Goal: Transaction & Acquisition: Purchase product/service

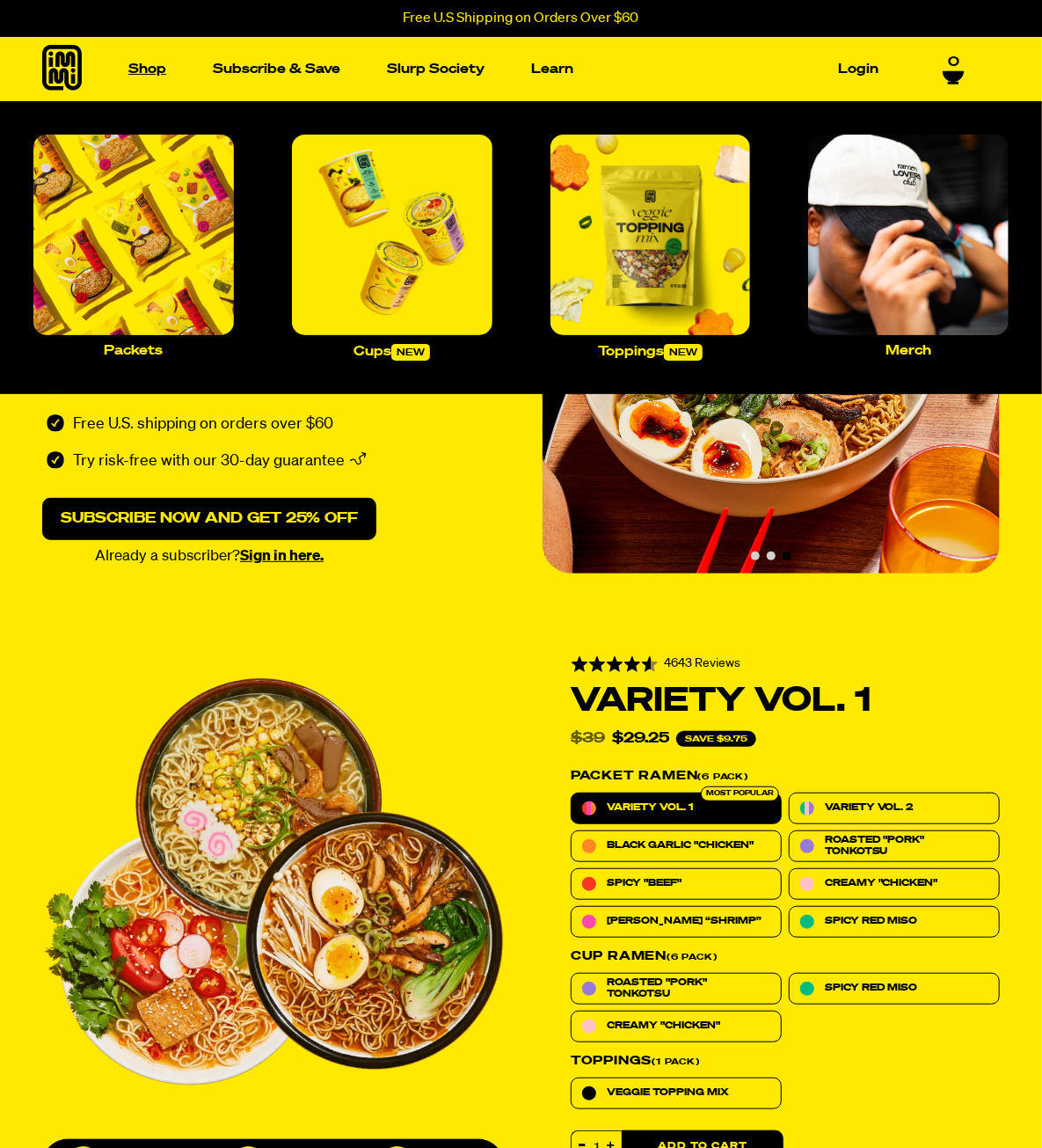
click at [156, 66] on link "Shop" at bounding box center [148, 68] width 52 height 27
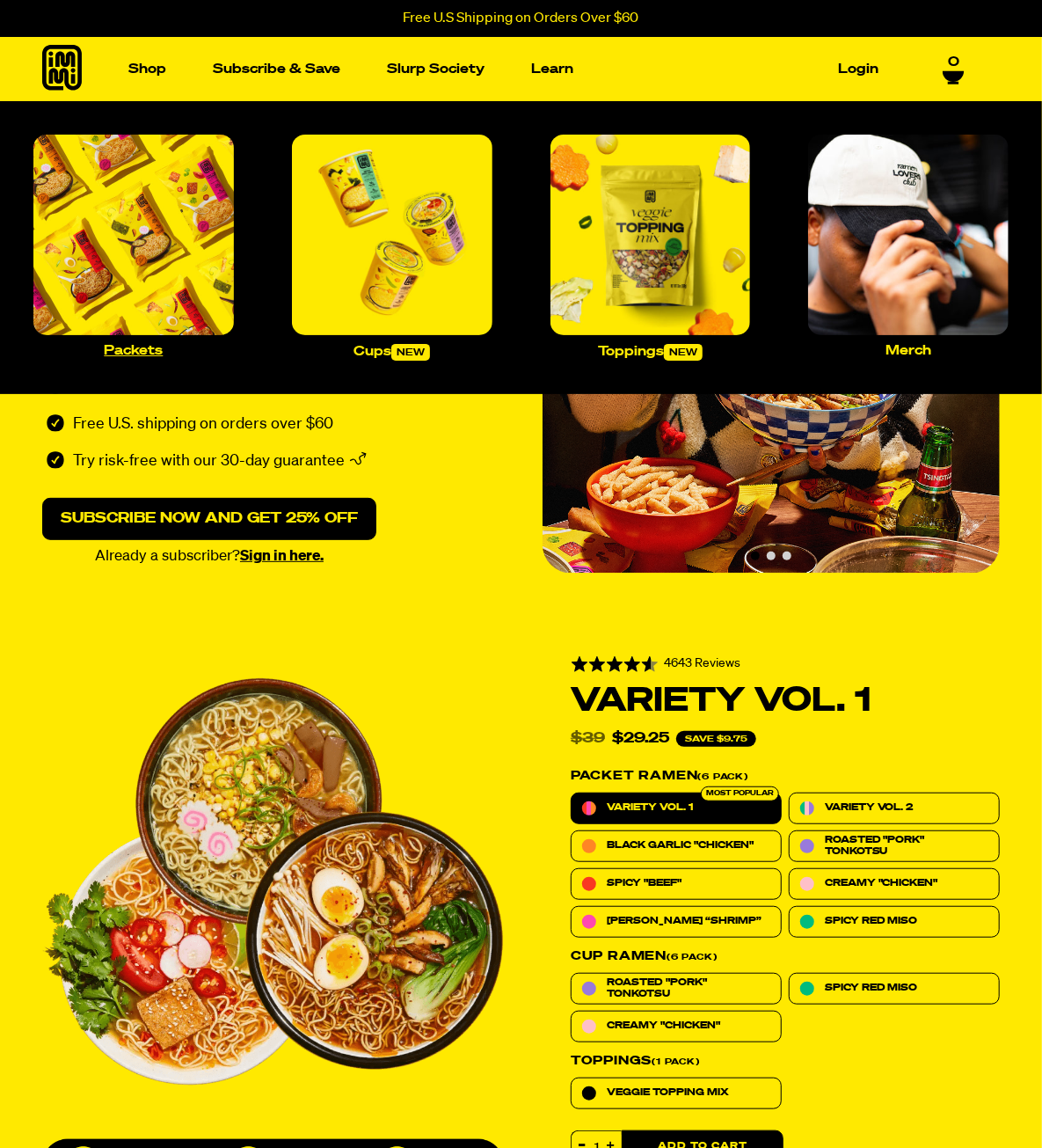
click at [111, 252] on img "Main navigation" at bounding box center [133, 235] width 201 height 201
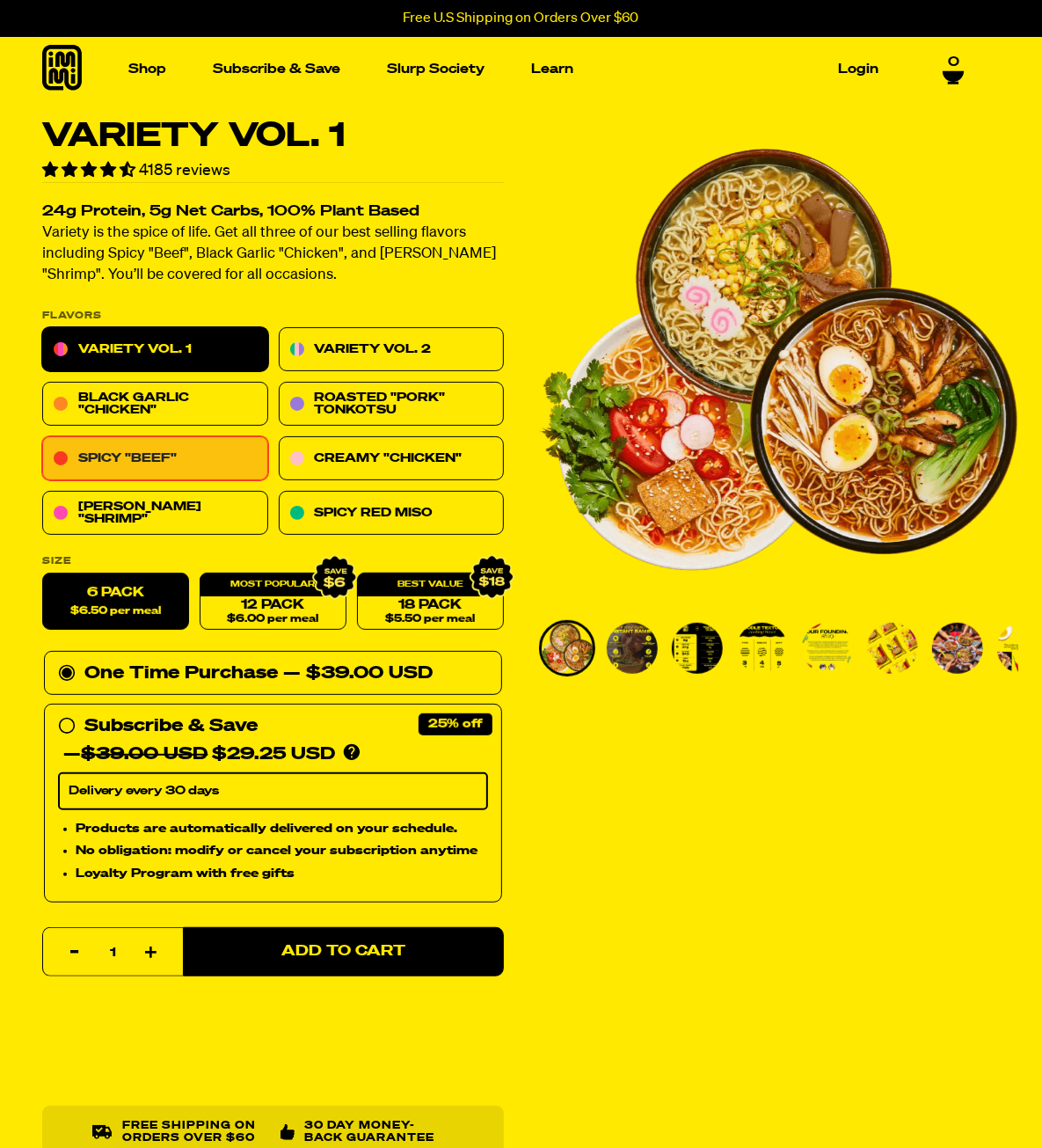
click at [147, 459] on link "Spicy "Beef"" at bounding box center [155, 460] width 226 height 44
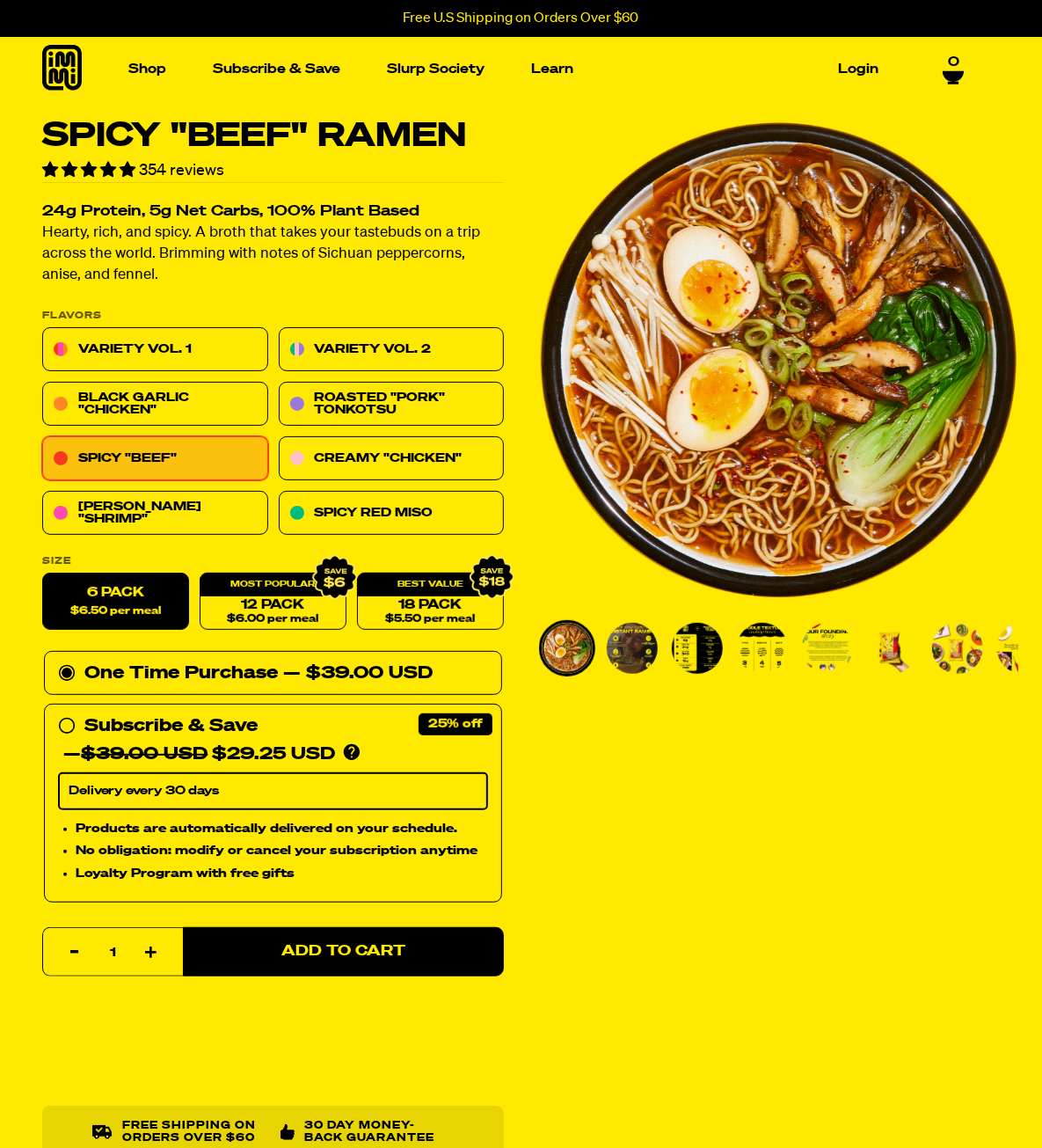
click at [822, 645] on img "Go to slide 5" at bounding box center [827, 647] width 51 height 51
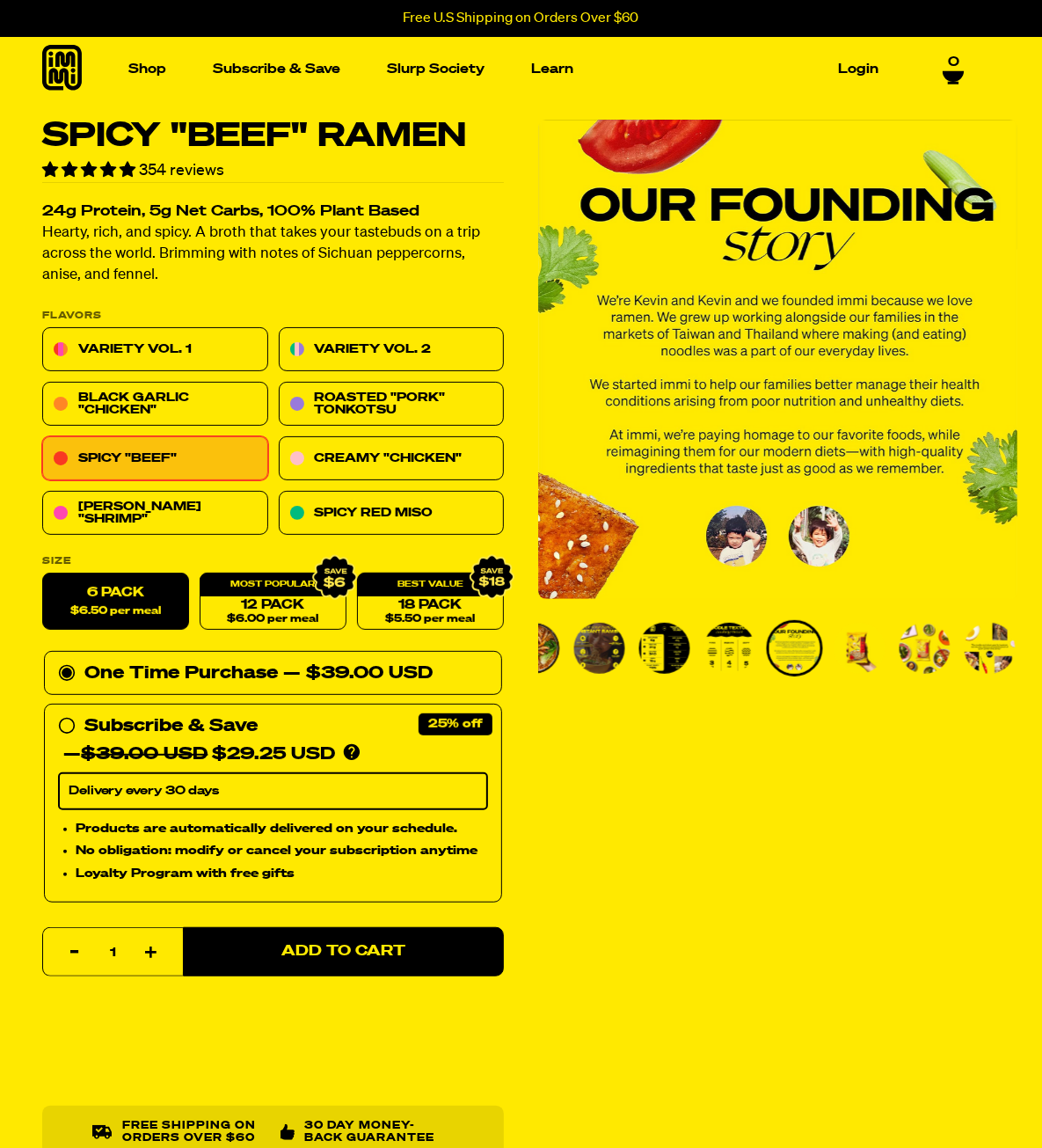
click at [723, 637] on img "Go to slide 4" at bounding box center [729, 647] width 51 height 51
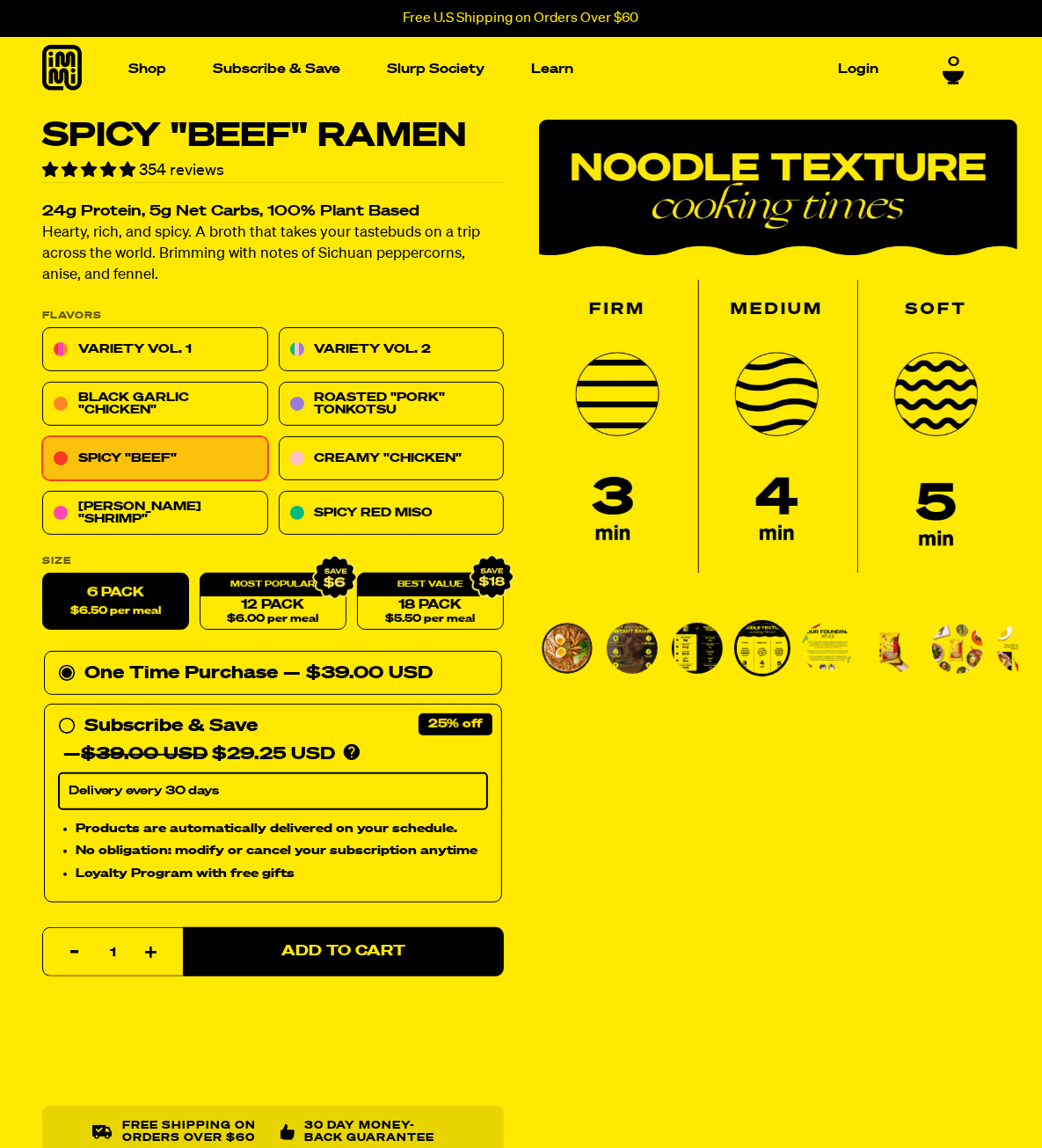
click at [688, 654] on img "Go to slide 3" at bounding box center [697, 647] width 51 height 51
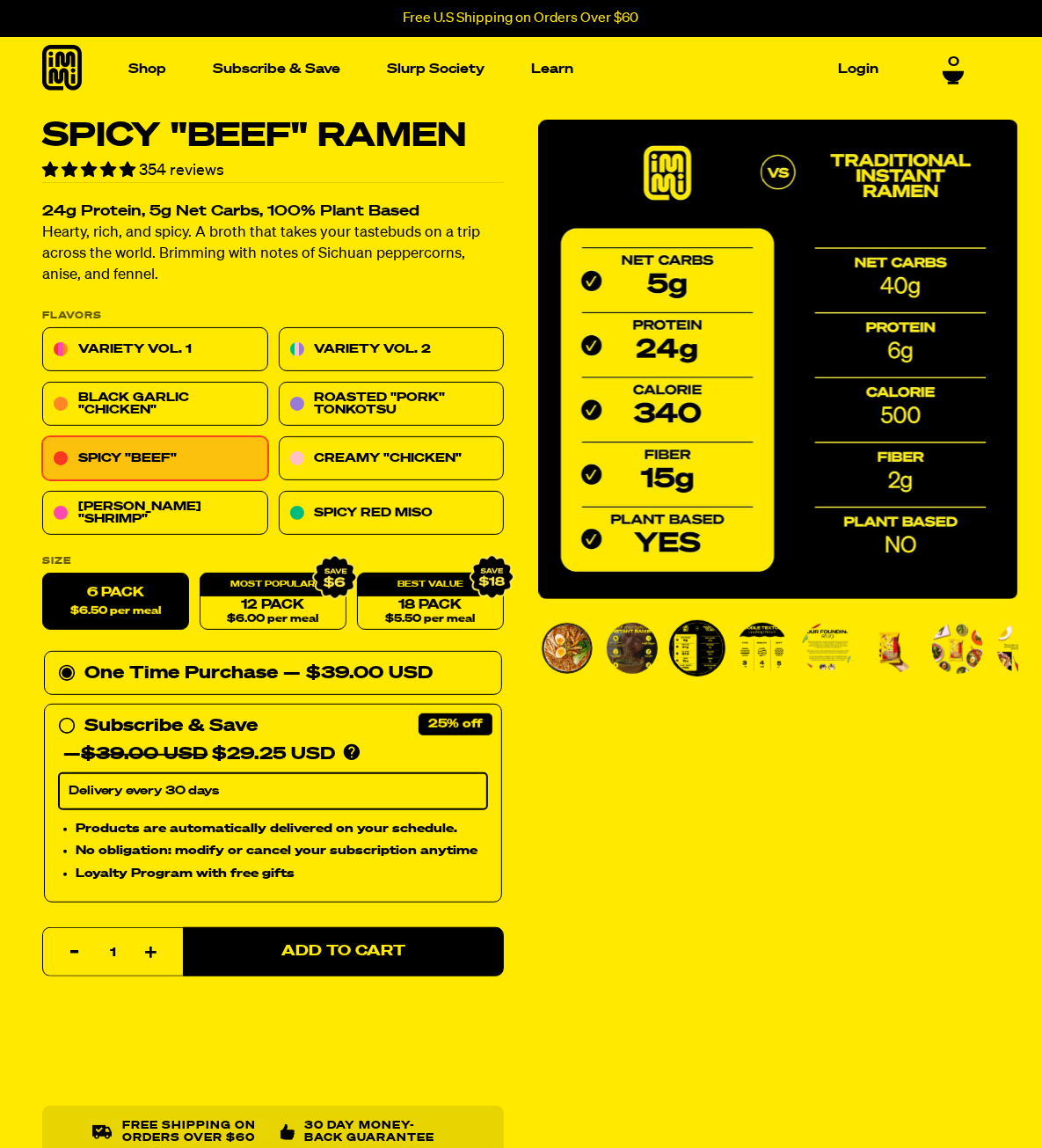
click at [622, 653] on img "Go to slide 2" at bounding box center [632, 647] width 51 height 51
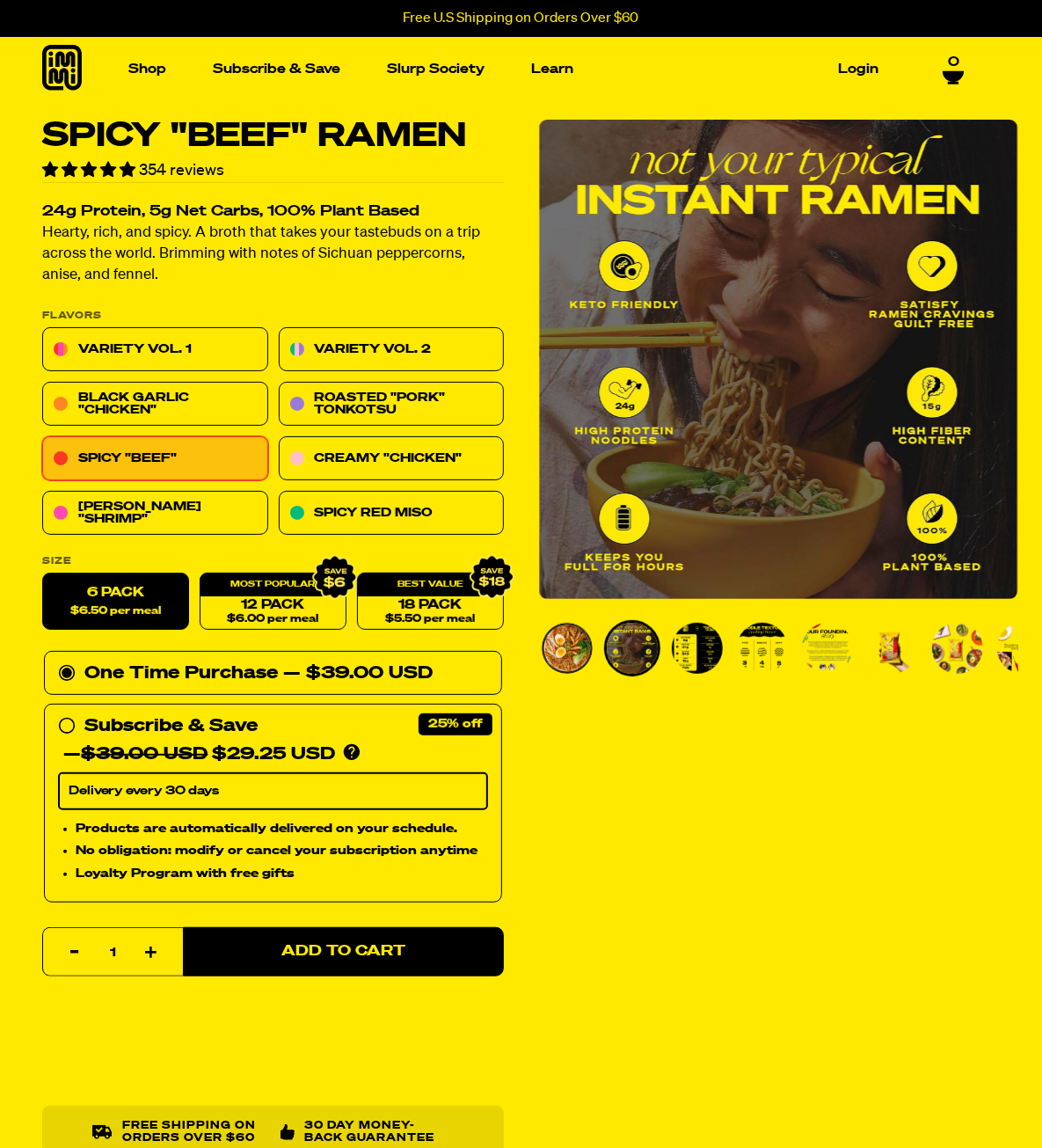
click at [568, 652] on img "Go to slide 1" at bounding box center [566, 647] width 51 height 51
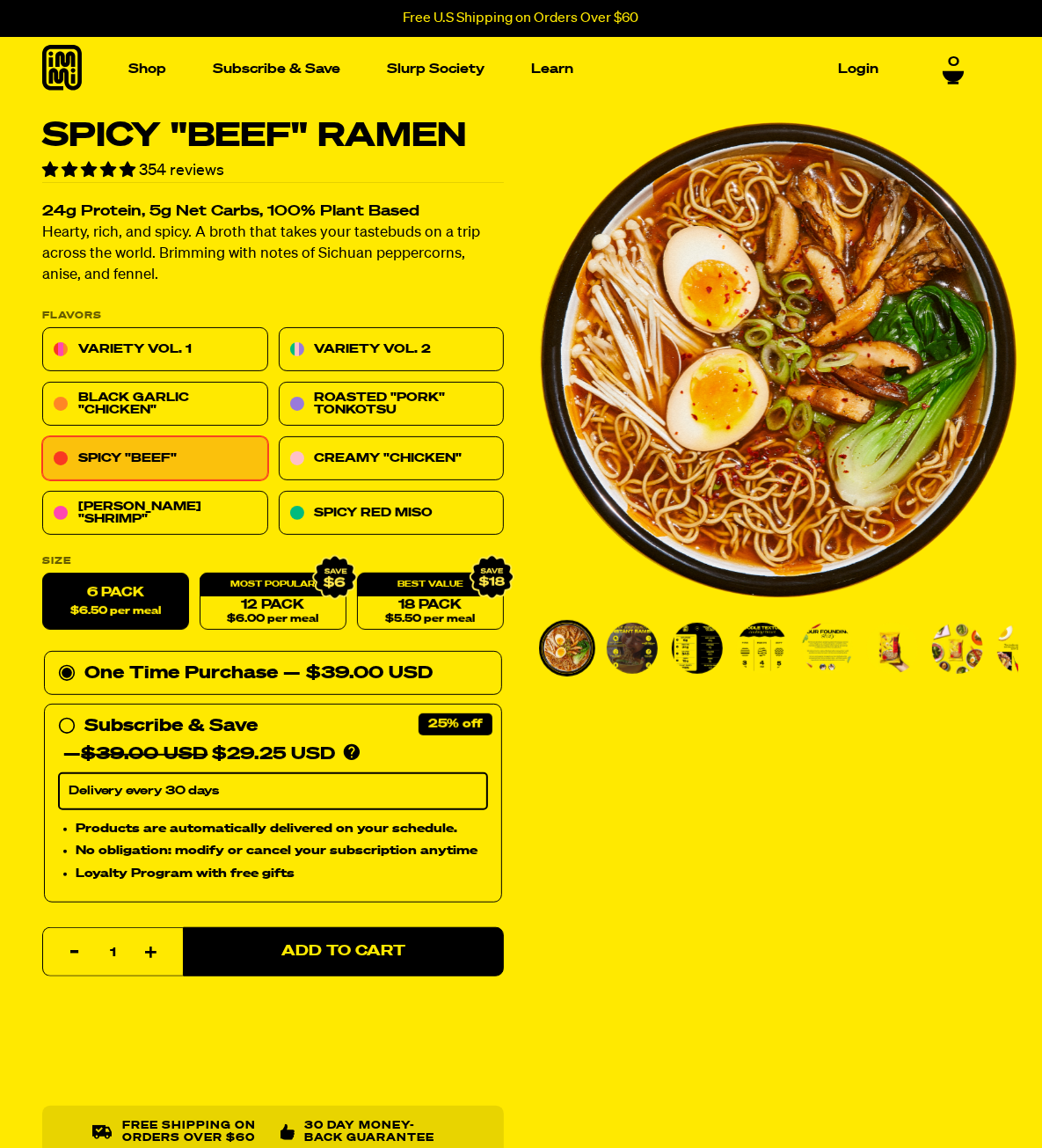
click at [623, 652] on img "Go to slide 2" at bounding box center [632, 647] width 51 height 51
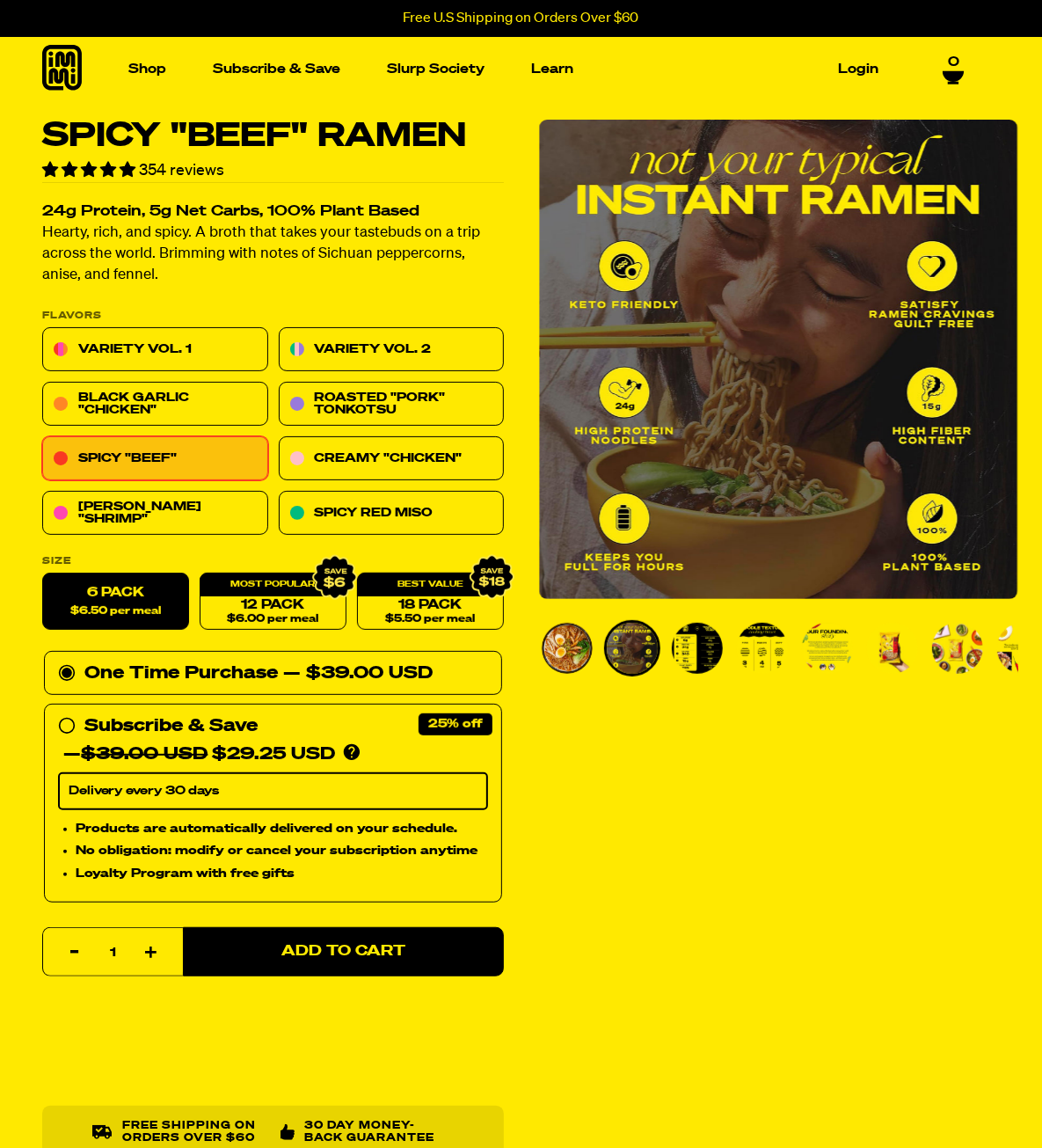
click at [696, 657] on img "Go to slide 3" at bounding box center [697, 647] width 51 height 51
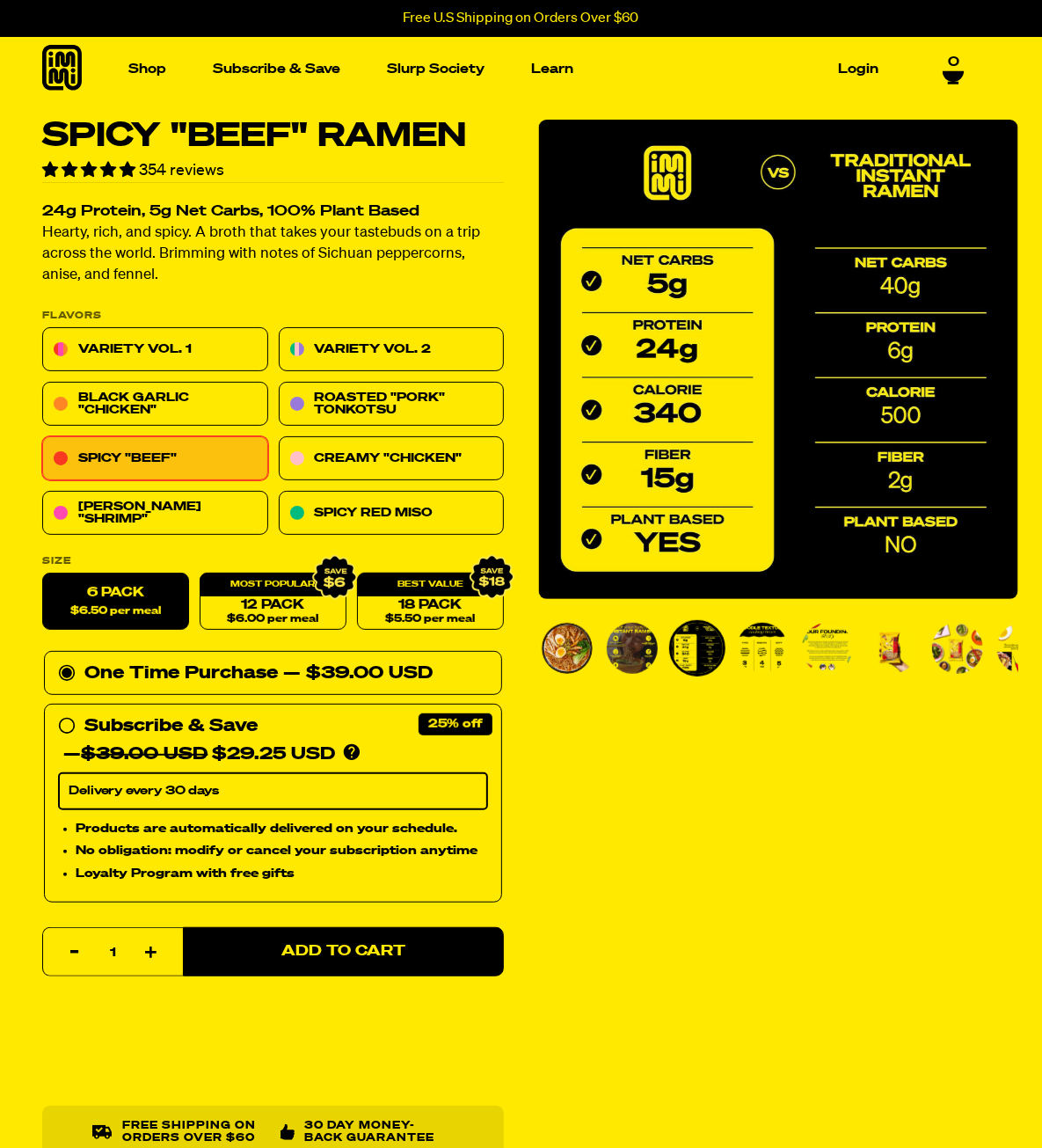
click at [693, 650] on img "Go to slide 3" at bounding box center [697, 647] width 51 height 51
click at [758, 650] on img "Go to slide 4" at bounding box center [762, 647] width 51 height 51
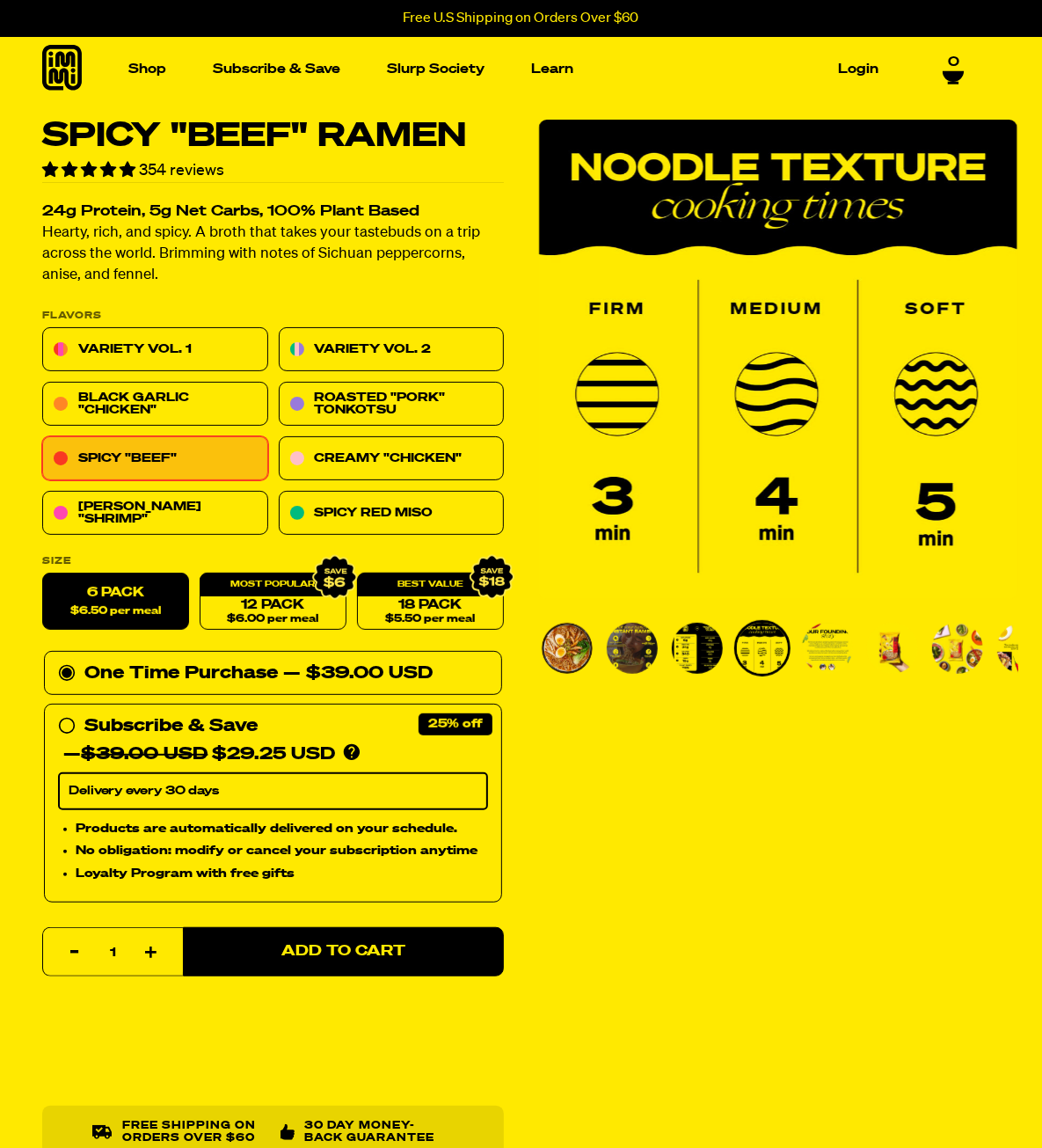
click at [806, 652] on img "Go to slide 5" at bounding box center [827, 647] width 51 height 51
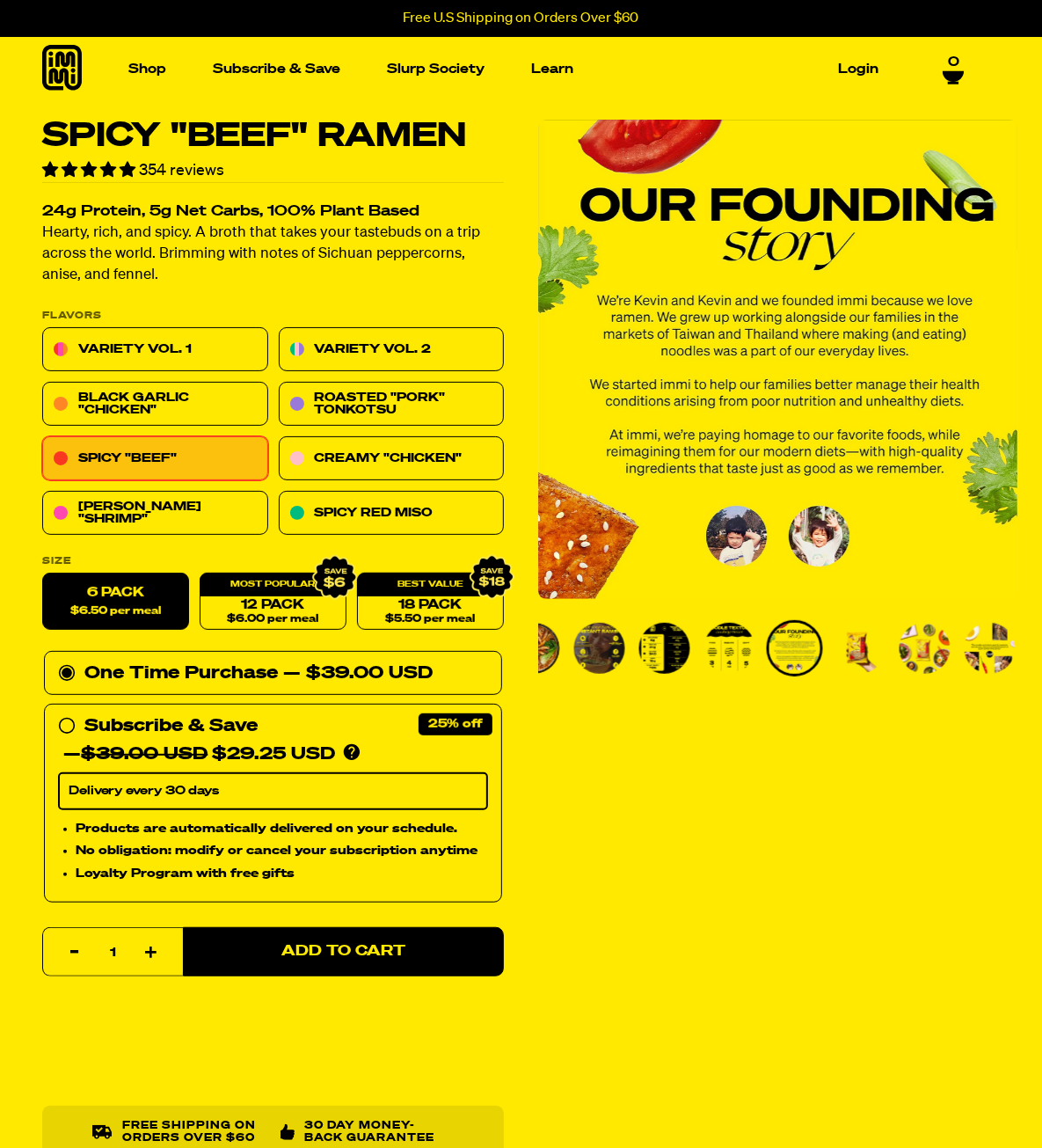
click at [854, 652] on img "Go to slide 6" at bounding box center [860, 647] width 51 height 51
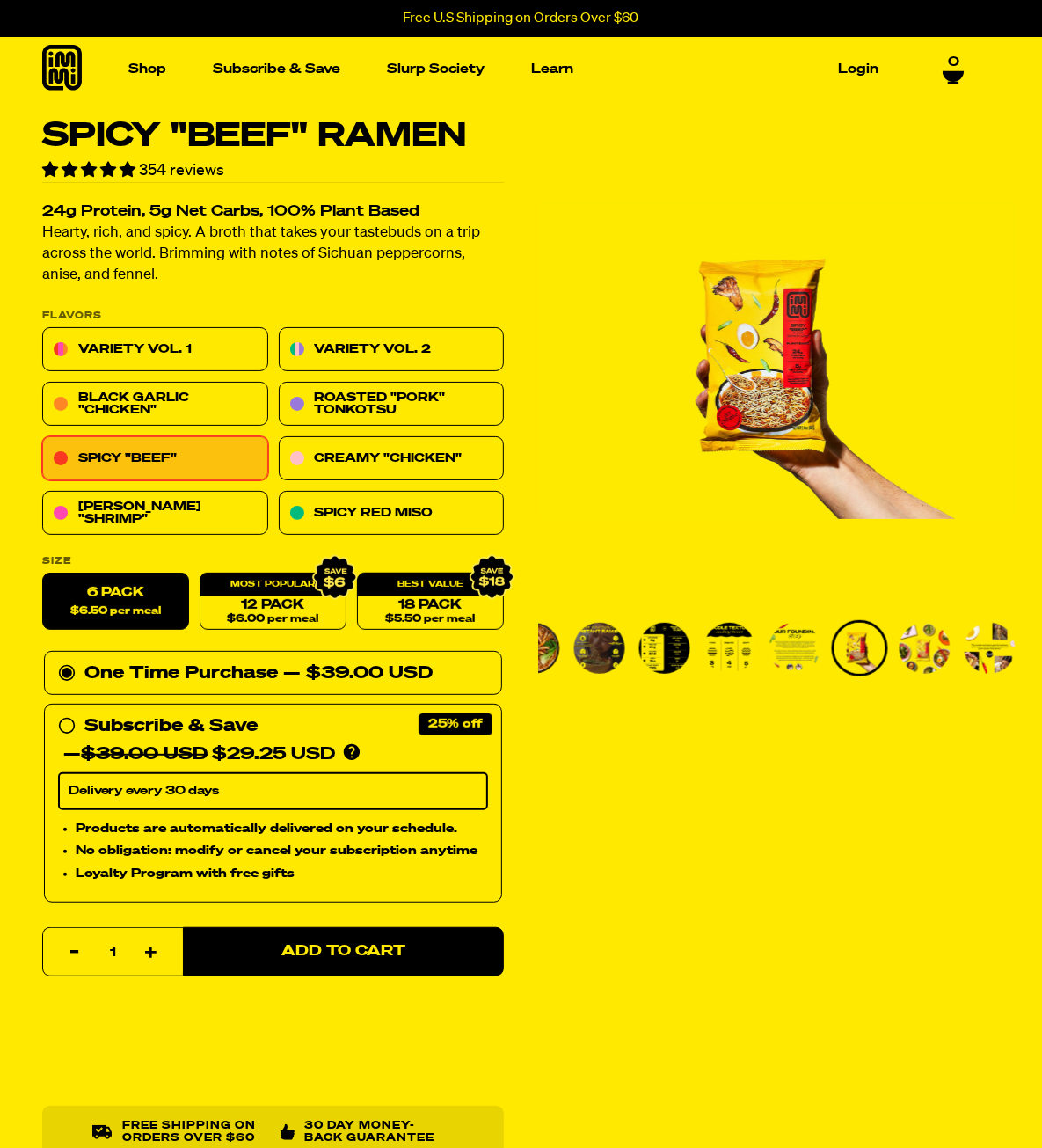
click at [921, 650] on img "Go to slide 7" at bounding box center [925, 647] width 51 height 51
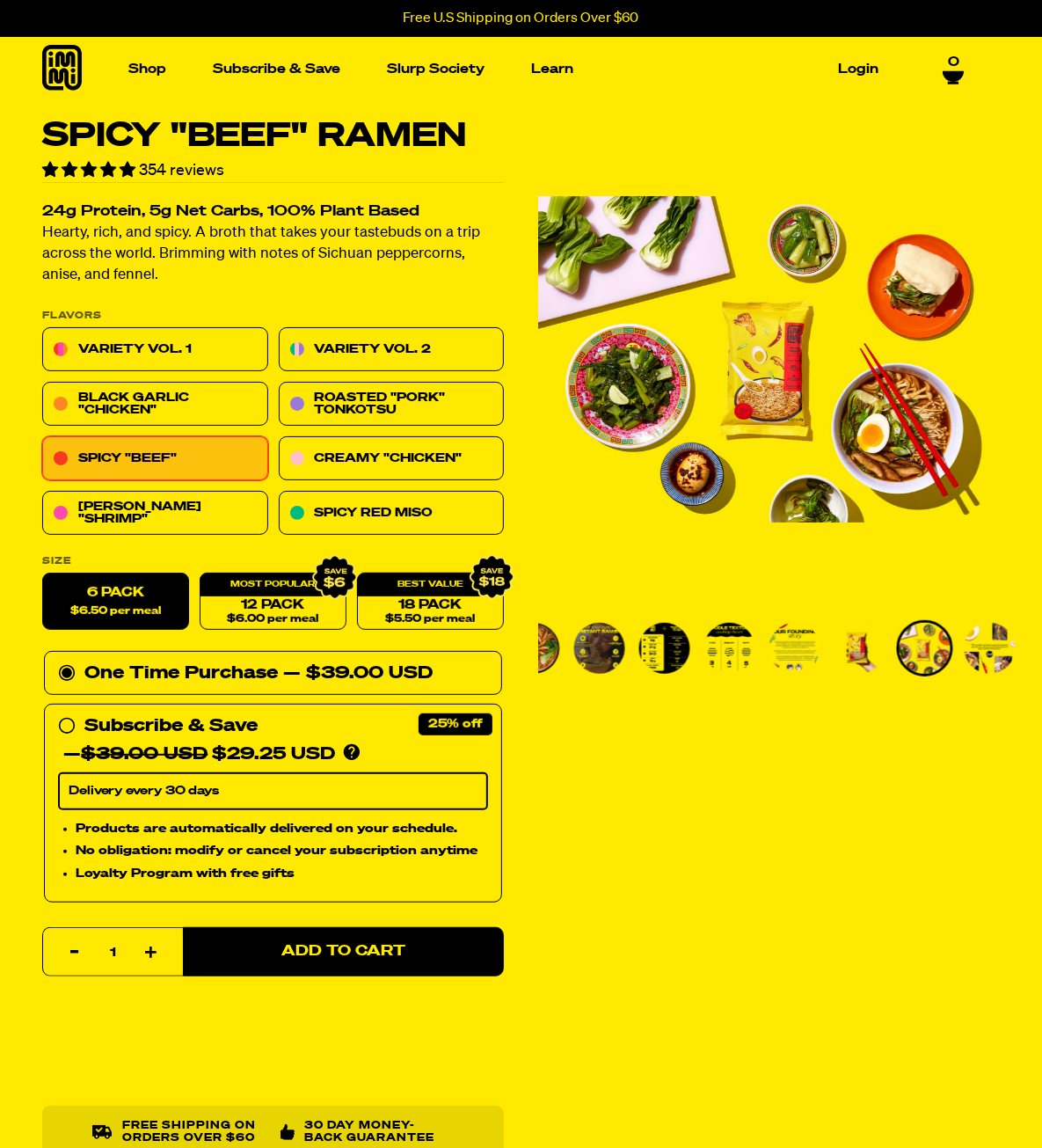
click at [991, 650] on img "Go to slide 8" at bounding box center [990, 647] width 51 height 51
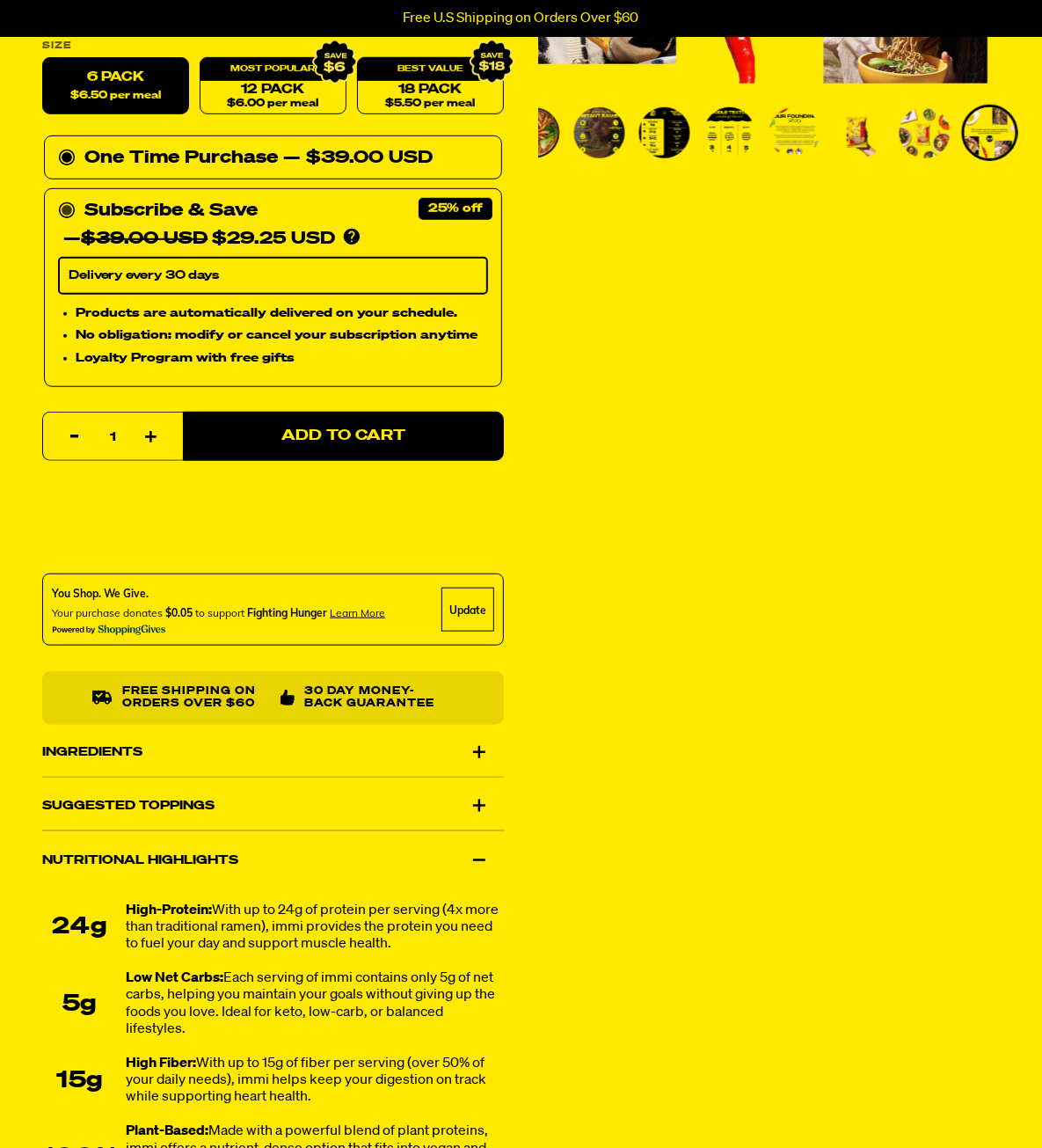
scroll to position [549, 0]
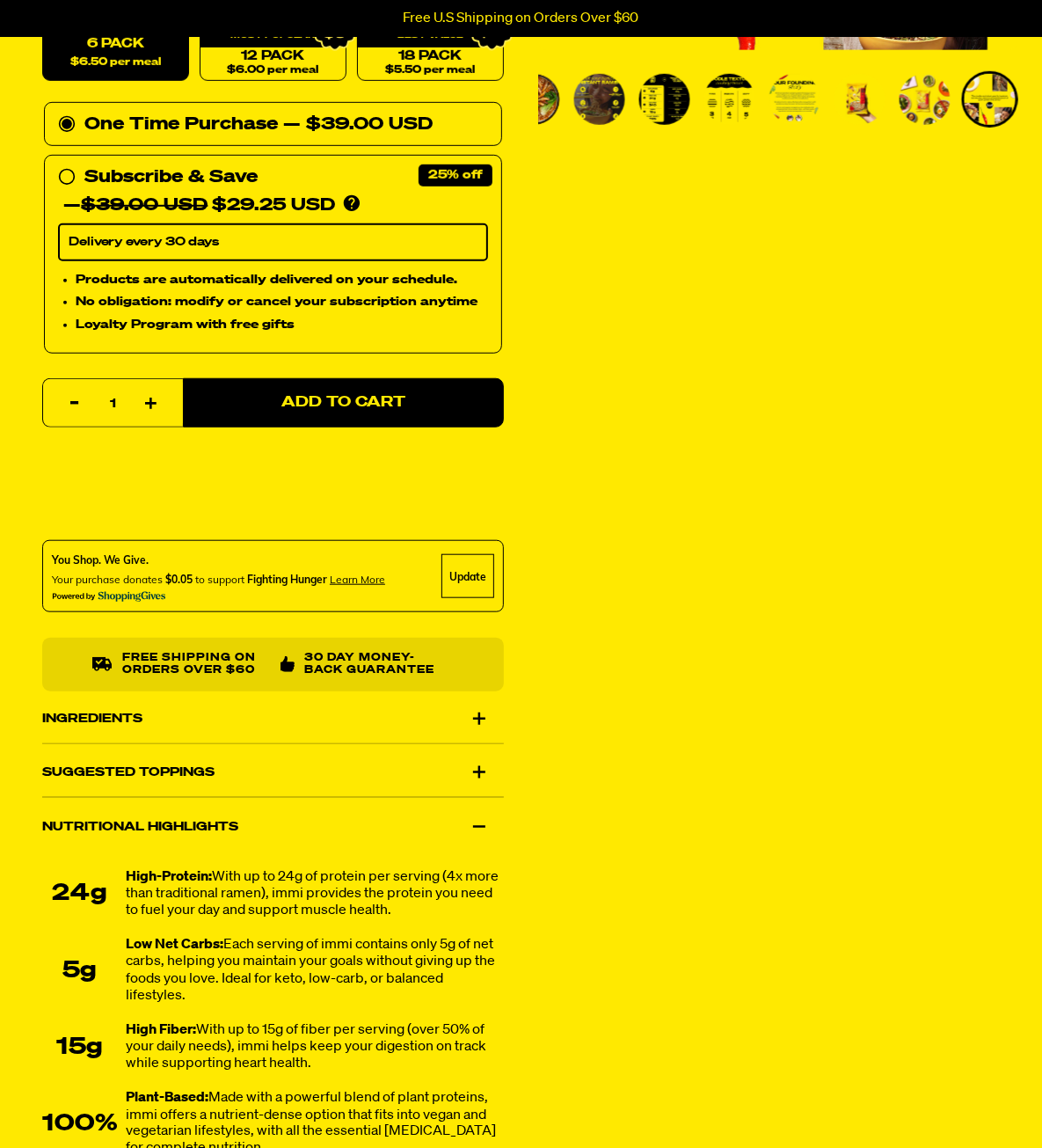
click at [490, 725] on div "Ingredients" at bounding box center [273, 718] width 462 height 49
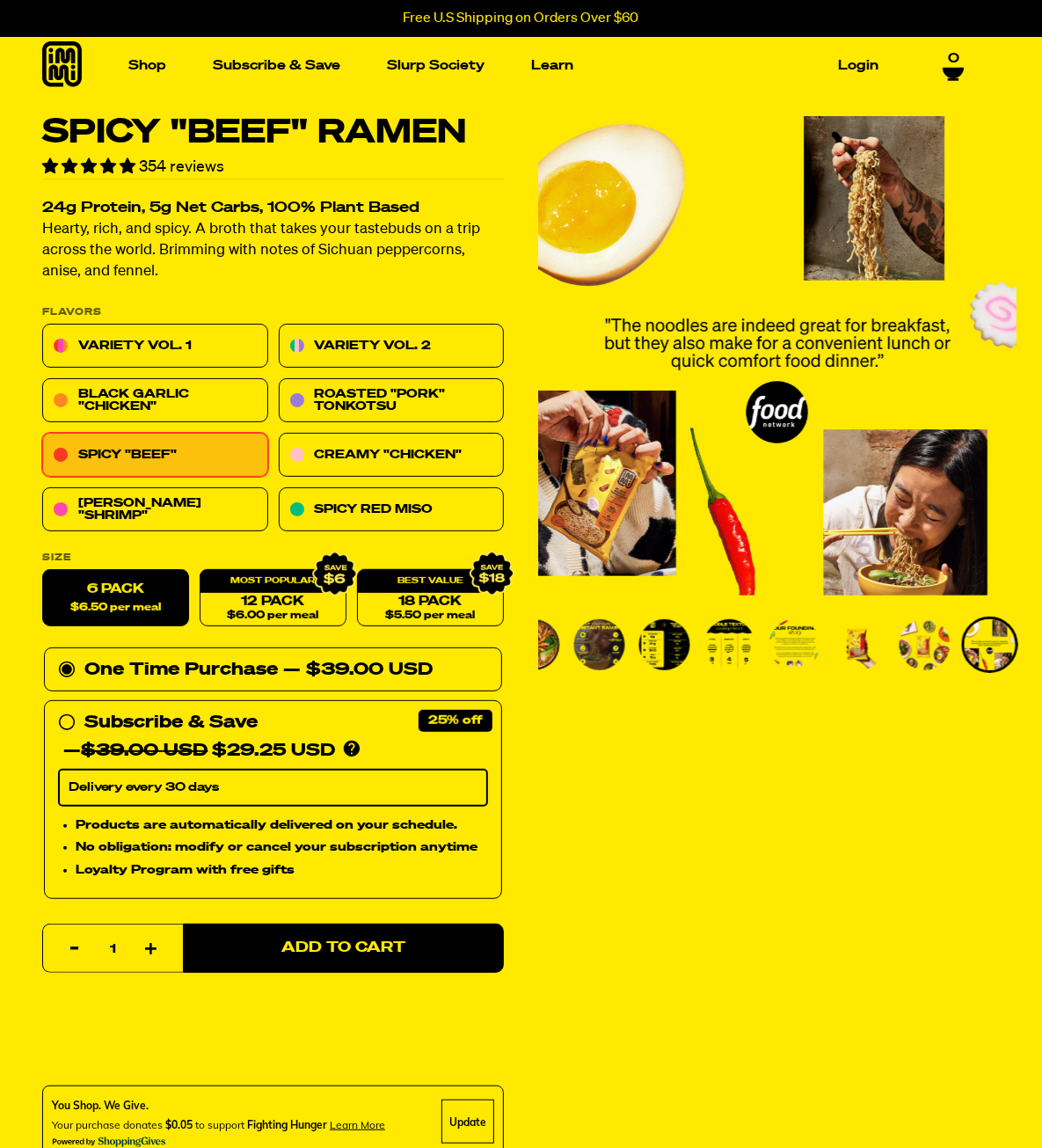
scroll to position [0, 0]
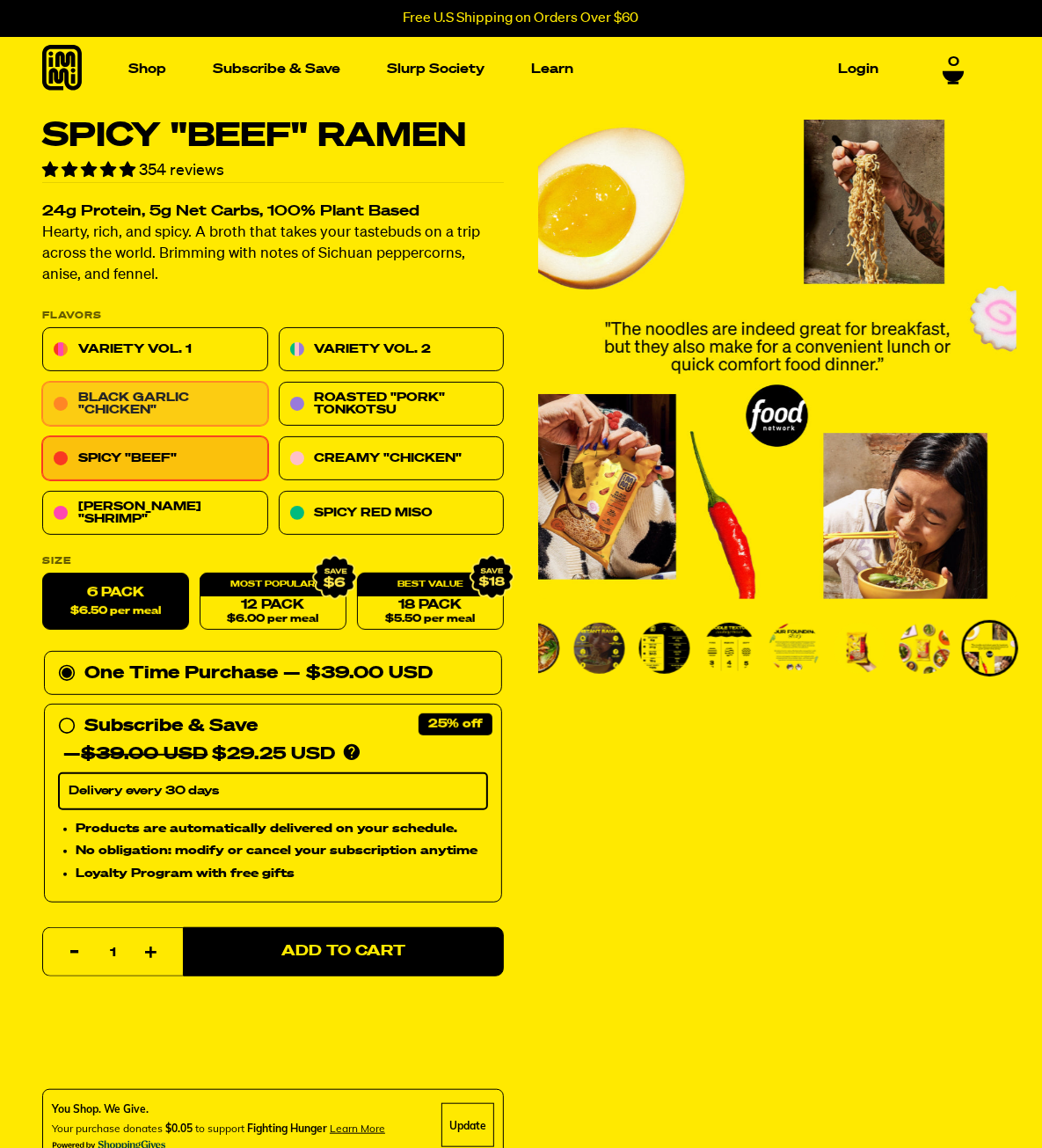
click at [181, 401] on link "Black Garlic "Chicken"" at bounding box center [155, 405] width 226 height 44
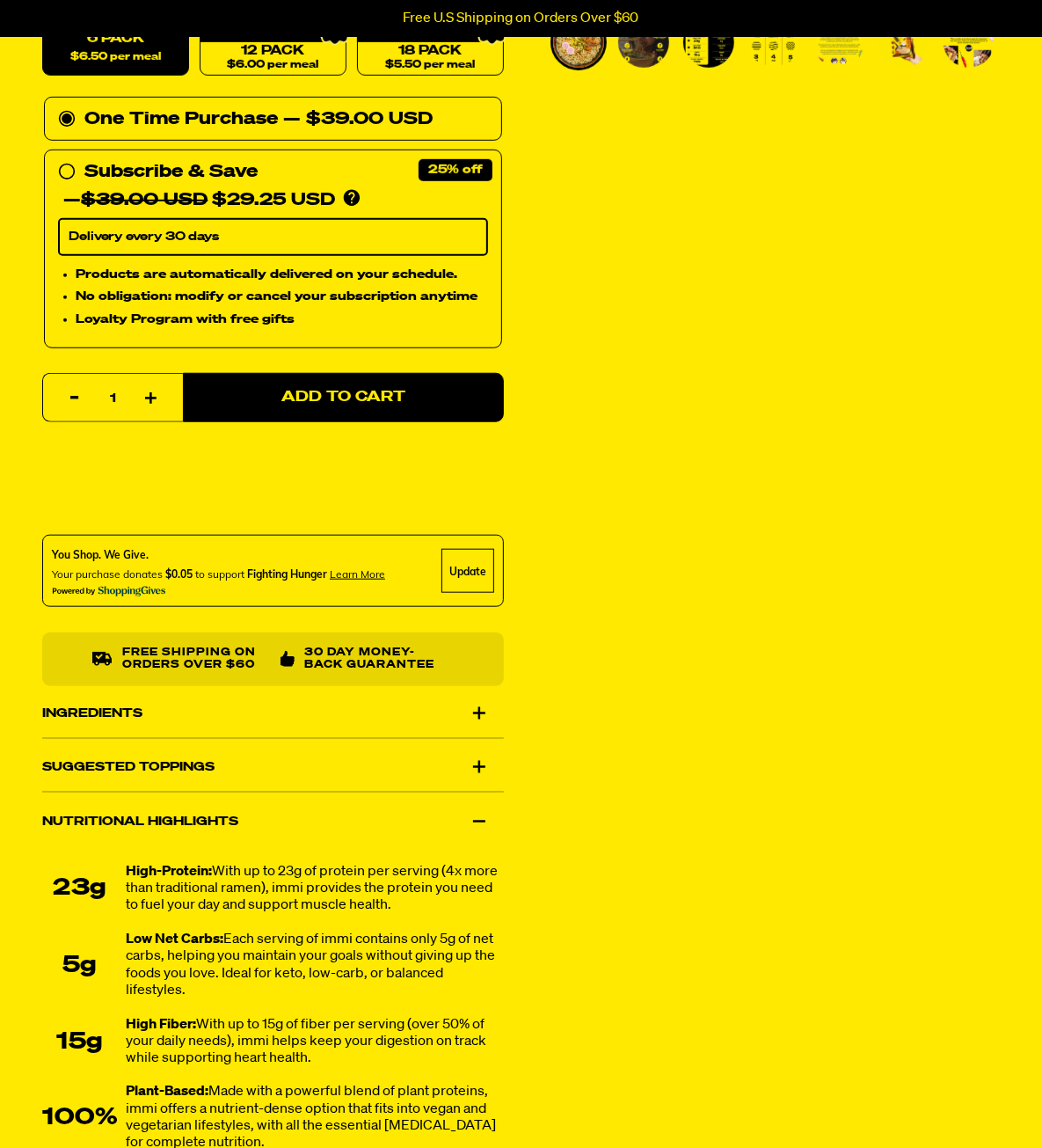
scroll to position [640, 0]
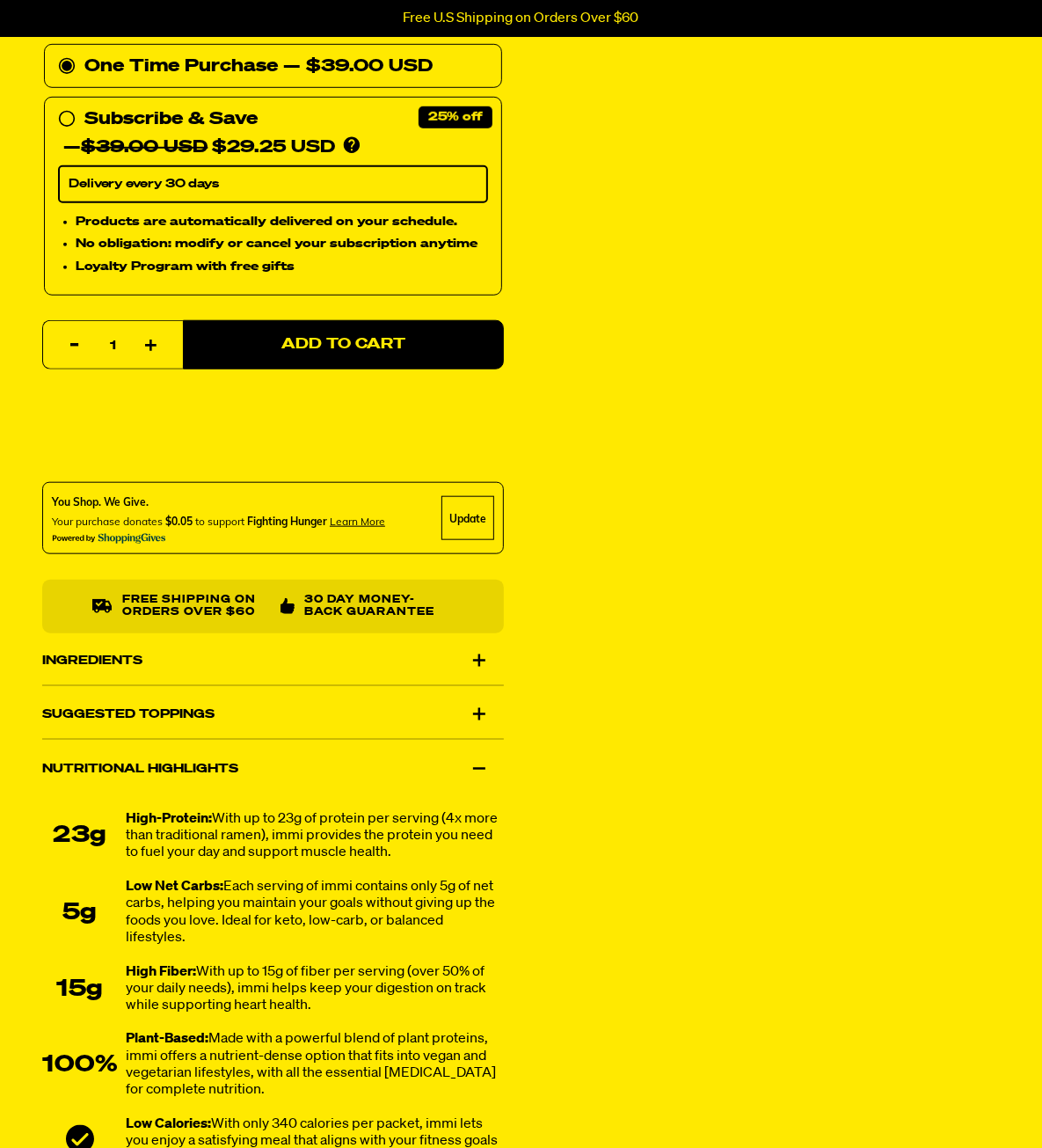
click at [477, 664] on div "Ingredients" at bounding box center [273, 660] width 462 height 49
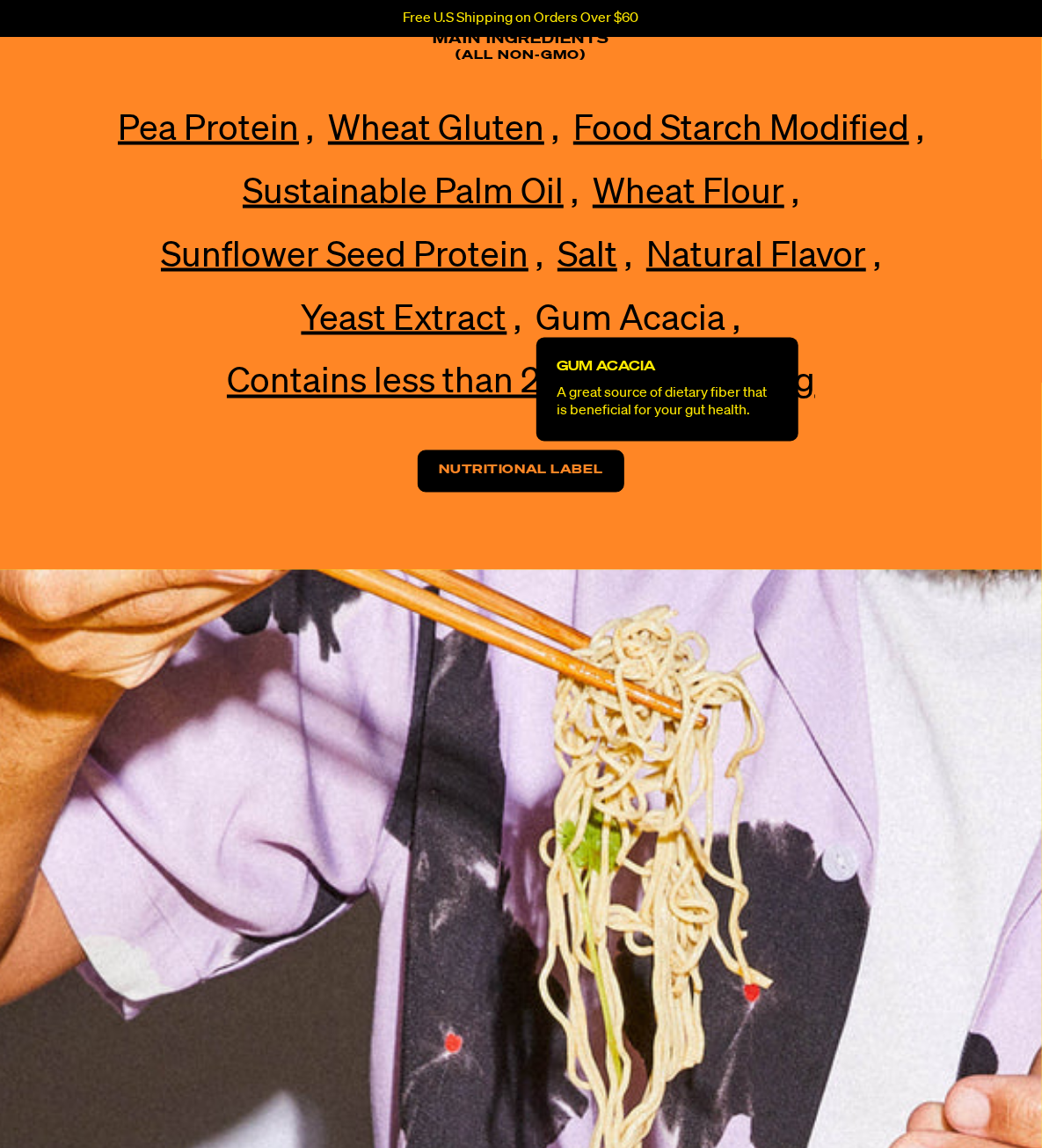
scroll to position [4300, 0]
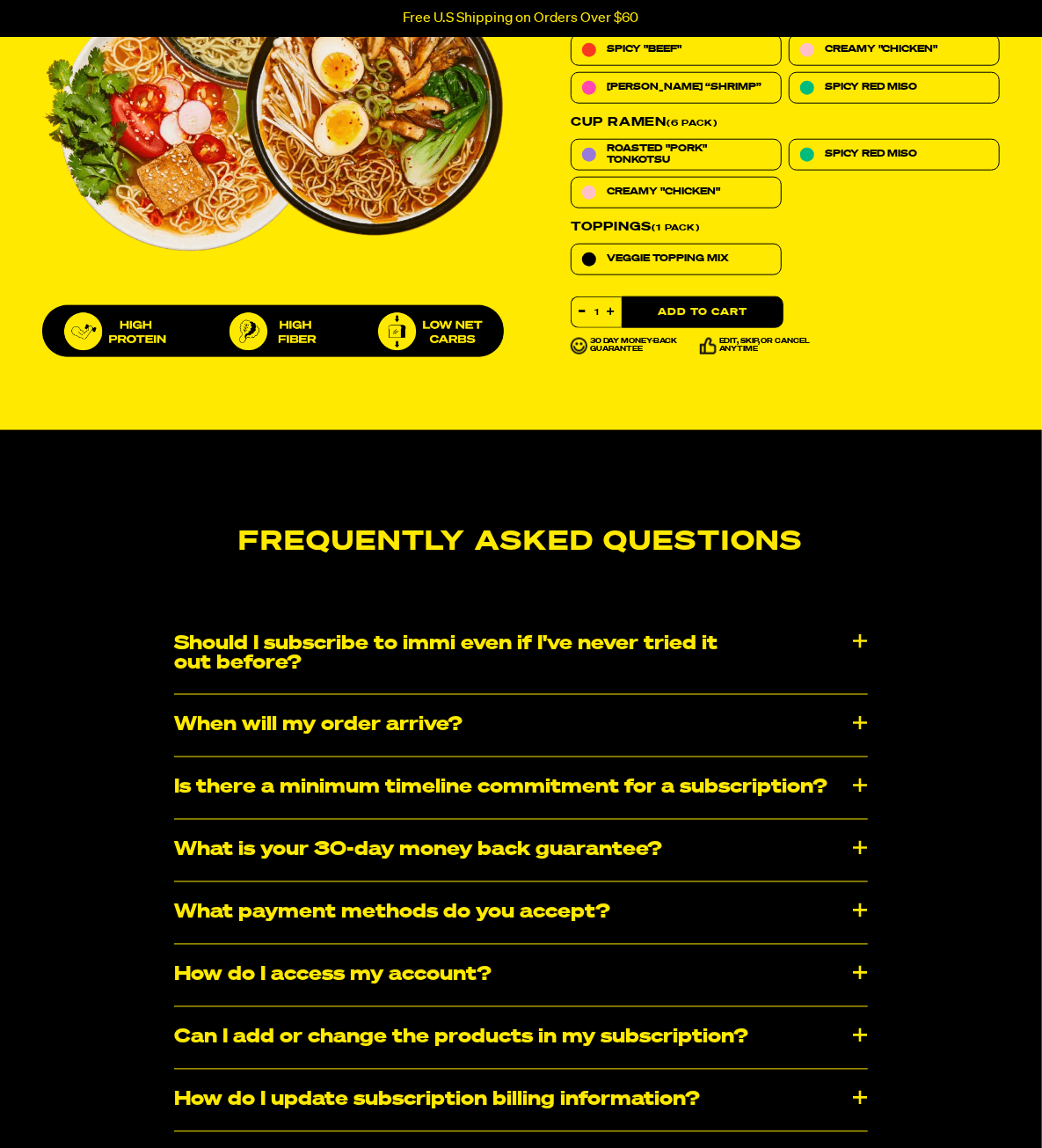
scroll to position [285, 0]
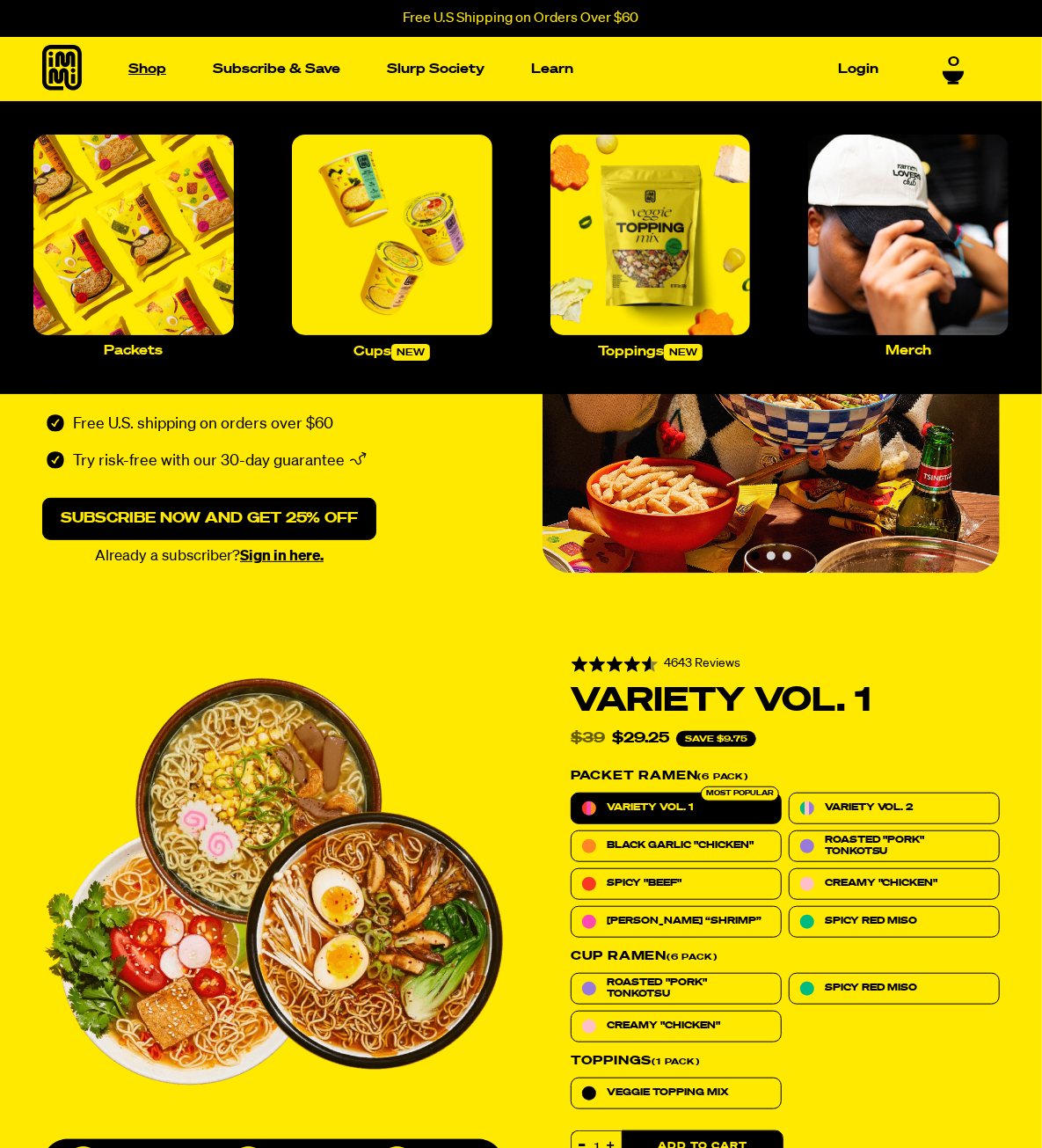
click at [145, 66] on link "Shop" at bounding box center [148, 68] width 52 height 27
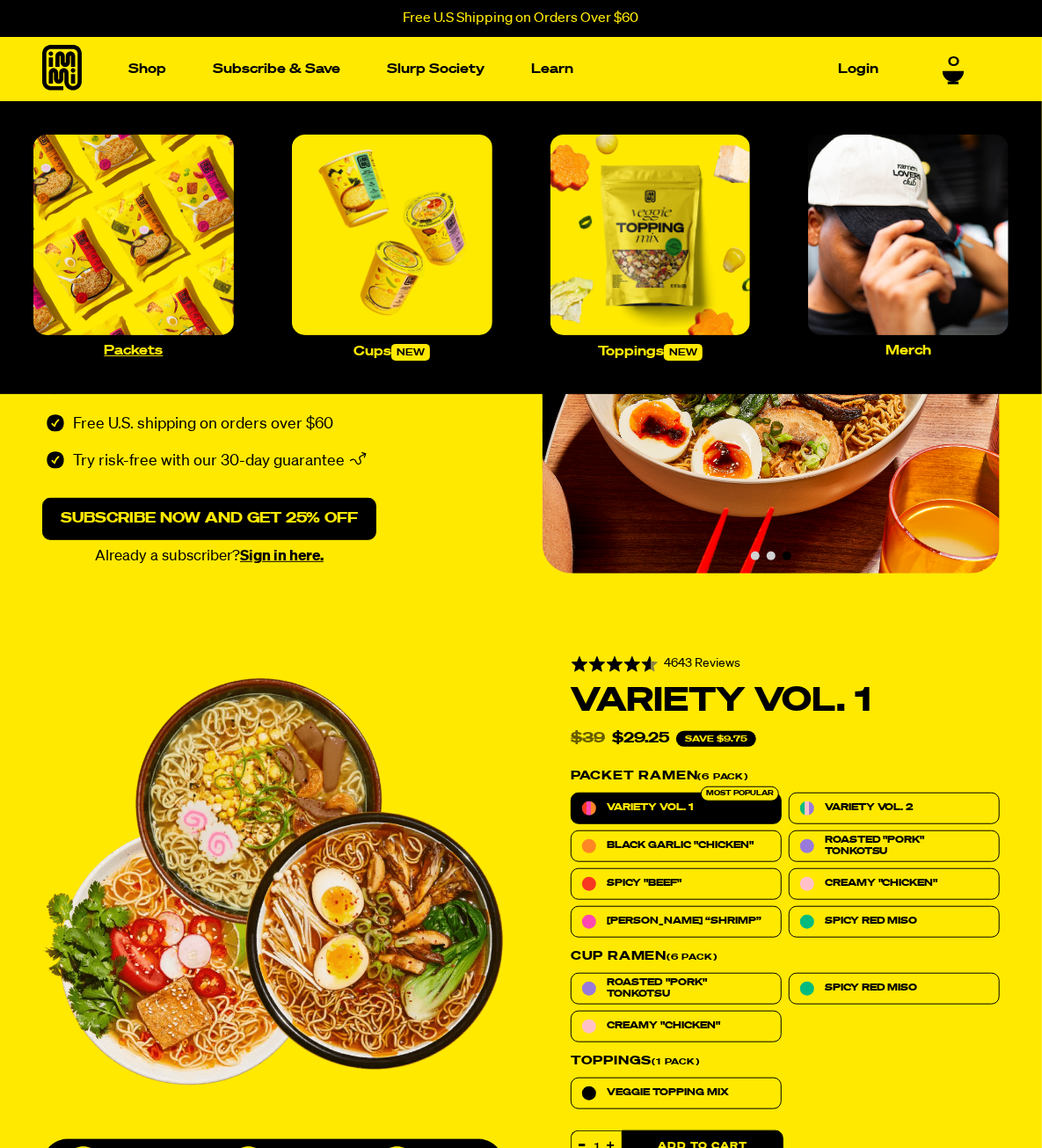
click at [147, 225] on img "Main navigation" at bounding box center [133, 235] width 201 height 201
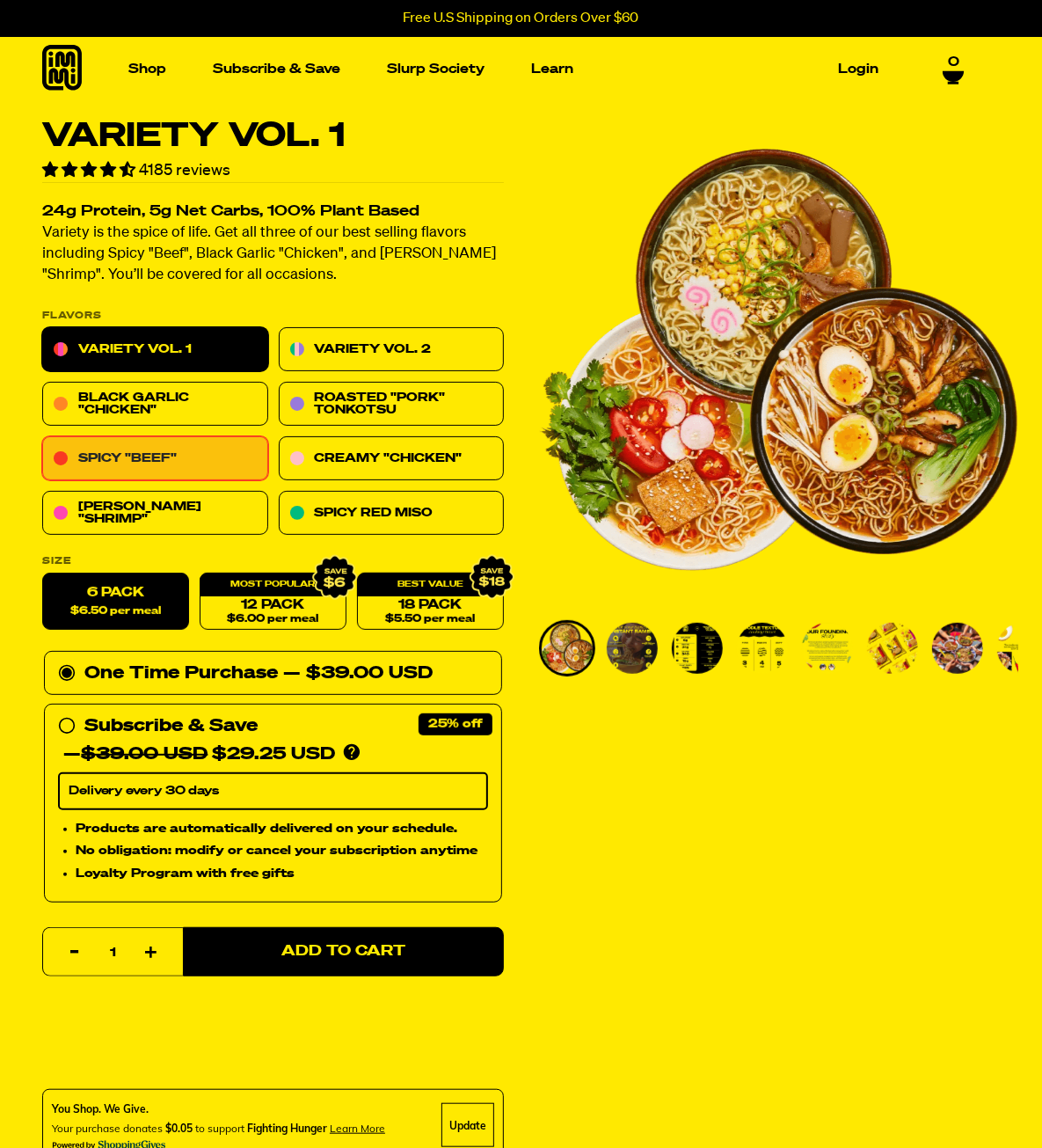
click at [120, 451] on link "Spicy "Beef"" at bounding box center [155, 460] width 226 height 44
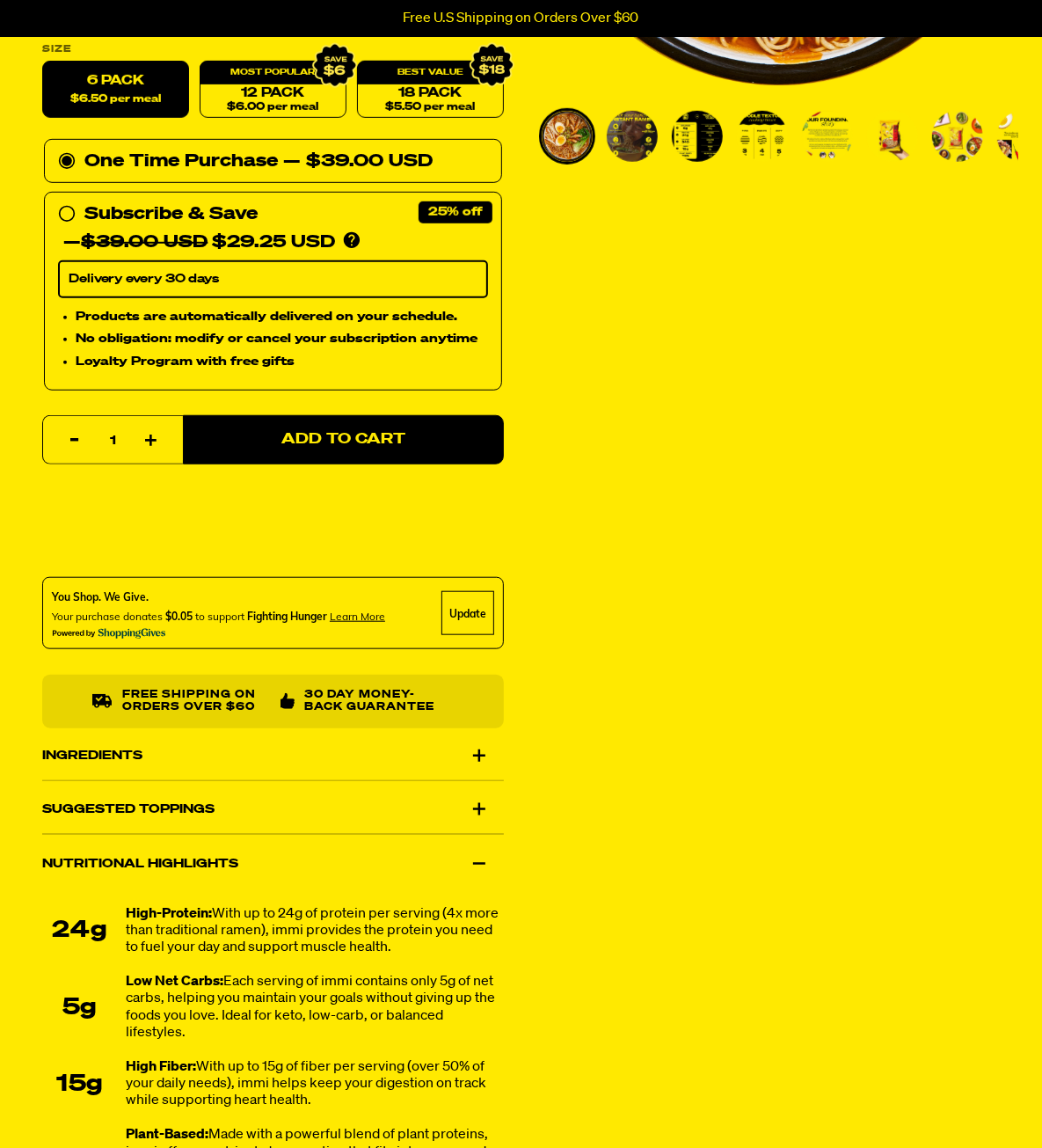
scroll to position [549, 0]
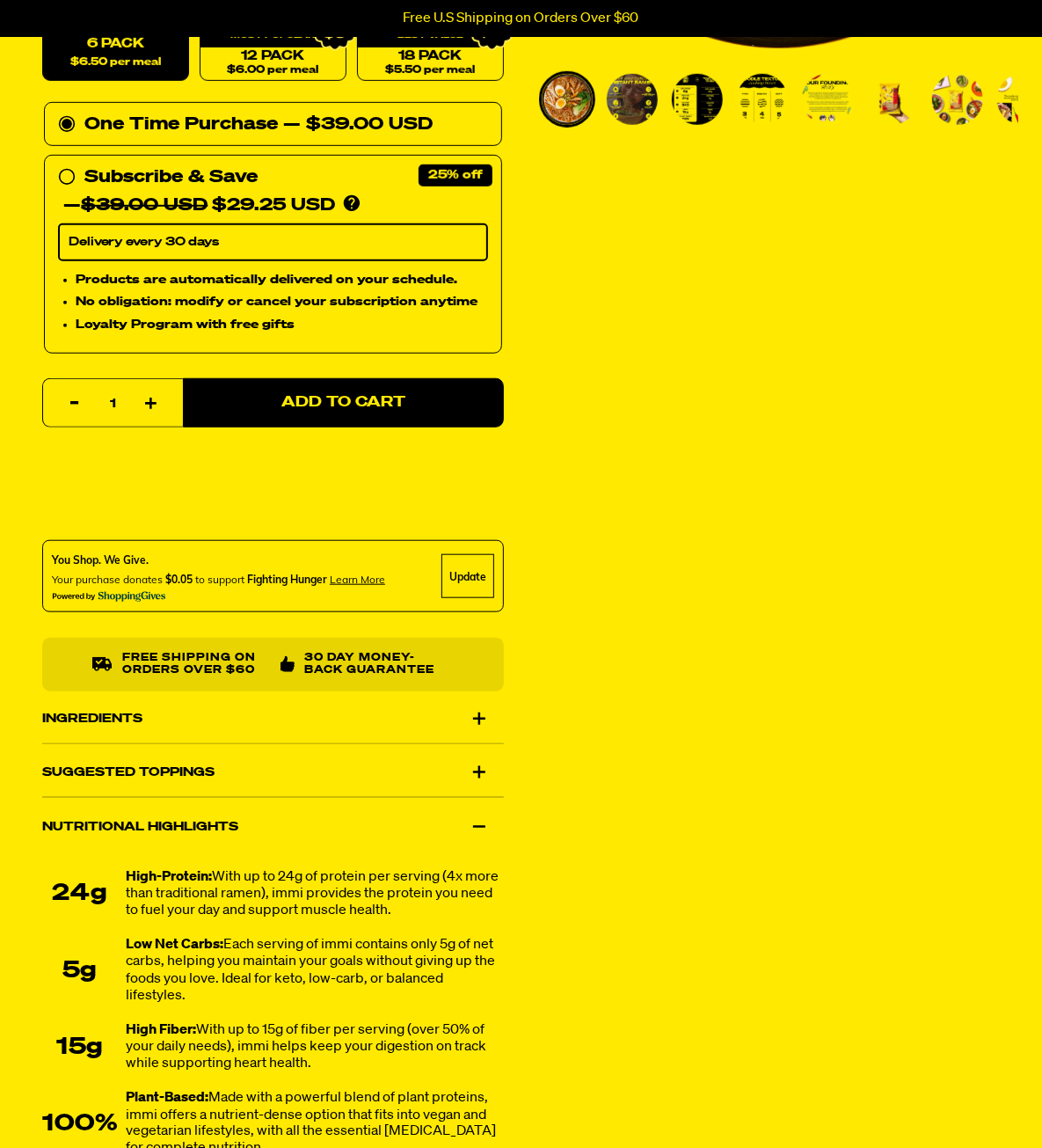
click at [478, 722] on div "Ingredients" at bounding box center [273, 718] width 462 height 49
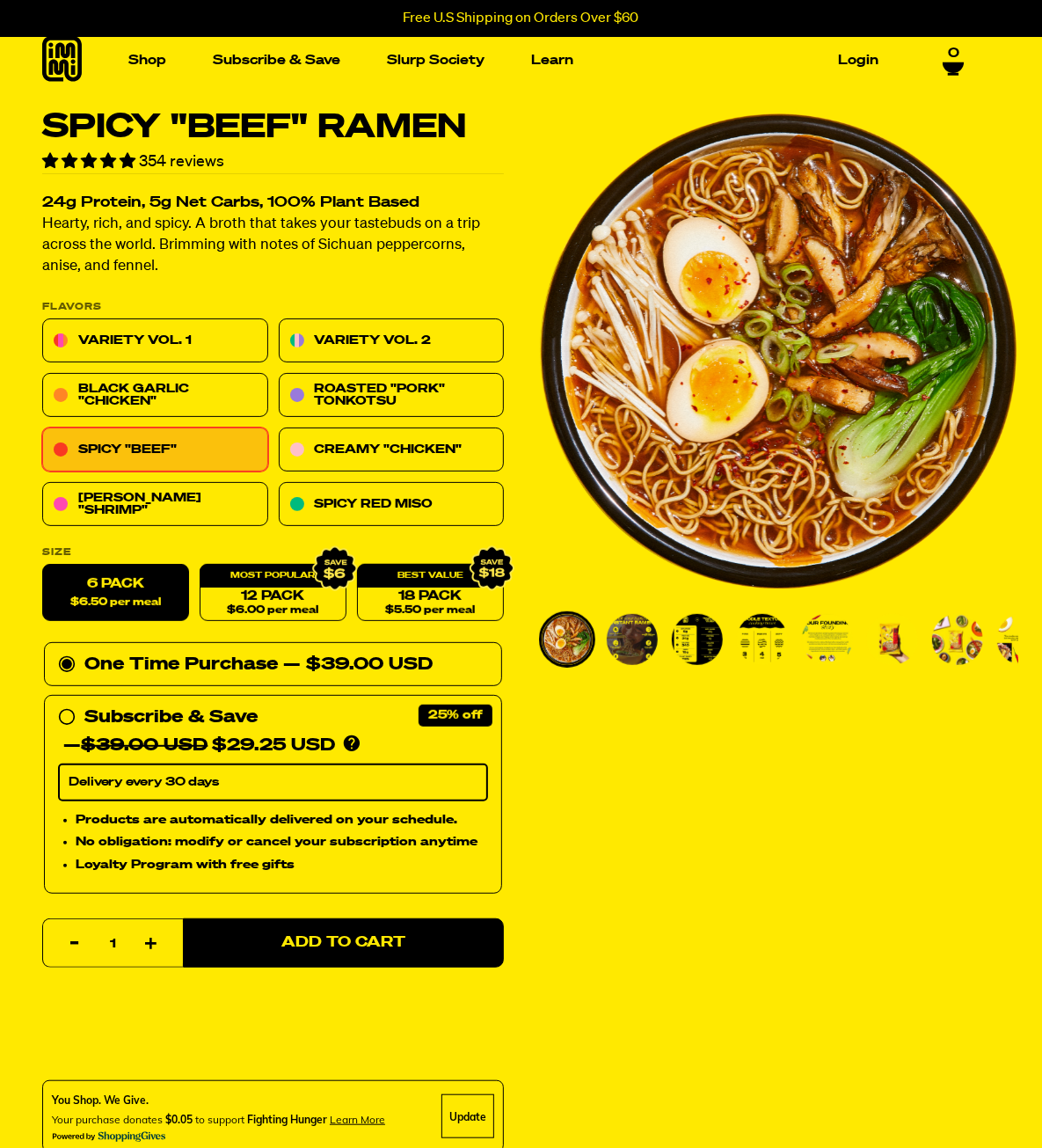
scroll to position [0, 0]
